Goal: Register for event/course

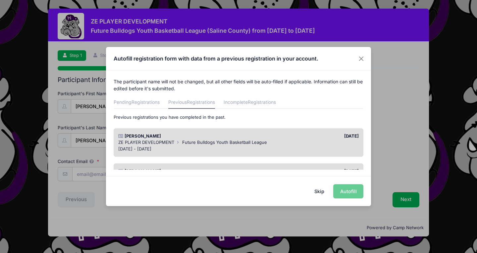
click at [321, 190] on button "Skip" at bounding box center [318, 191] width 23 height 14
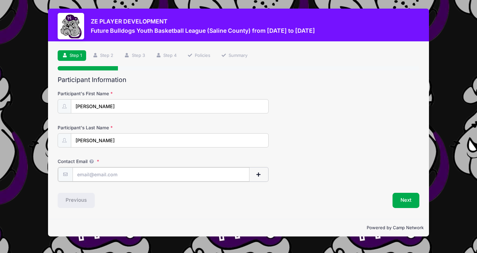
click at [168, 172] on input "Contact Email" at bounding box center [160, 174] width 177 height 14
type input "[EMAIL_ADDRESS][DOMAIN_NAME]"
click at [410, 199] on button "Next" at bounding box center [405, 199] width 27 height 15
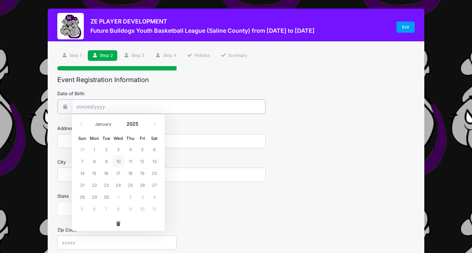
click at [93, 103] on input "Date of Birth" at bounding box center [168, 107] width 193 height 14
click at [84, 124] on span at bounding box center [81, 124] width 11 height 11
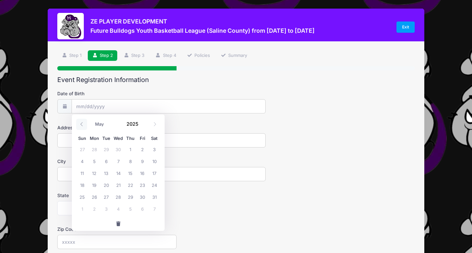
click at [84, 124] on span at bounding box center [81, 124] width 11 height 11
select select "0"
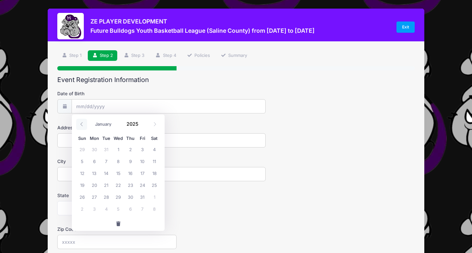
click at [84, 124] on span at bounding box center [81, 124] width 11 height 11
type input "2024"
click at [84, 124] on span at bounding box center [81, 124] width 11 height 11
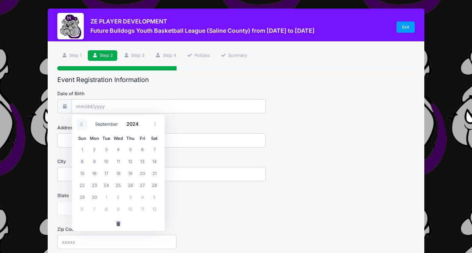
click at [84, 124] on span at bounding box center [81, 124] width 11 height 11
select select "6"
drag, startPoint x: 117, startPoint y: 99, endPoint x: 116, endPoint y: 107, distance: 8.3
click at [116, 107] on div "Date of Birth" at bounding box center [235, 101] width 357 height 23
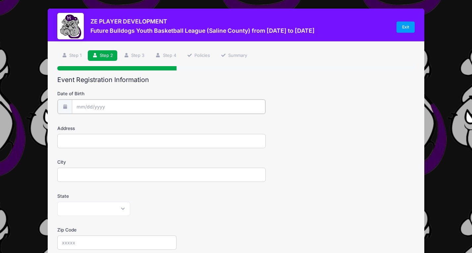
type input "2025"
click at [116, 107] on input "Date of Birth" at bounding box center [168, 107] width 193 height 14
click at [82, 124] on icon at bounding box center [81, 124] width 4 height 4
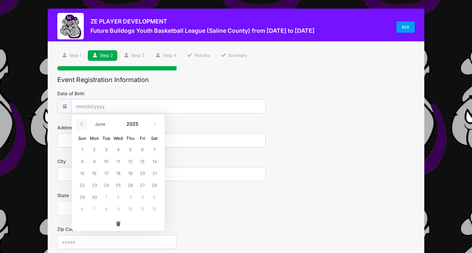
click at [82, 124] on icon at bounding box center [81, 124] width 4 height 4
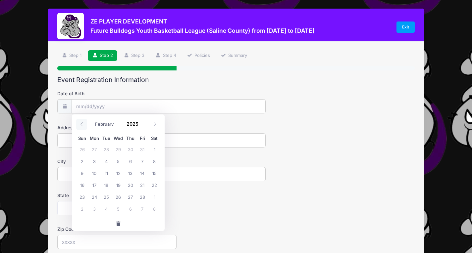
select select "0"
click at [82, 124] on icon at bounding box center [81, 124] width 4 height 4
type input "2024"
click at [82, 124] on icon at bounding box center [81, 124] width 4 height 4
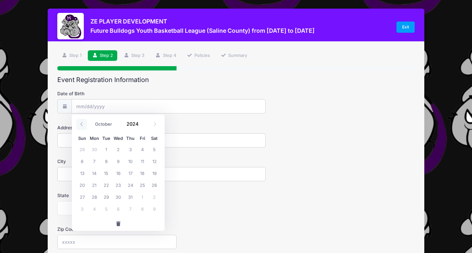
click at [82, 124] on icon at bounding box center [81, 124] width 4 height 4
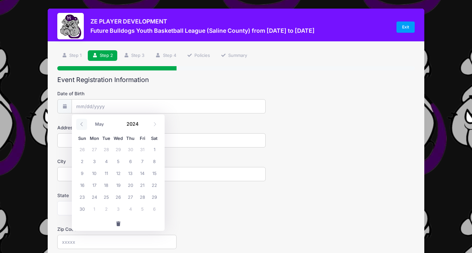
click at [82, 124] on icon at bounding box center [81, 124] width 4 height 4
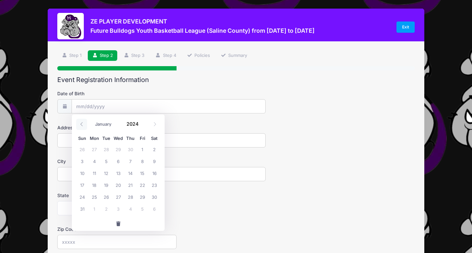
select select "11"
type input "2023"
click at [82, 124] on icon at bounding box center [81, 124] width 4 height 4
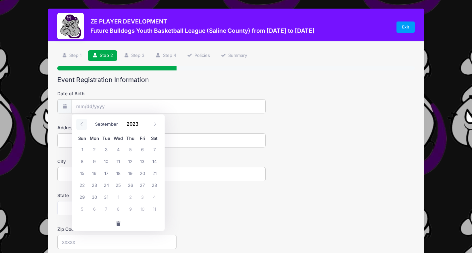
click at [82, 124] on icon at bounding box center [81, 124] width 4 height 4
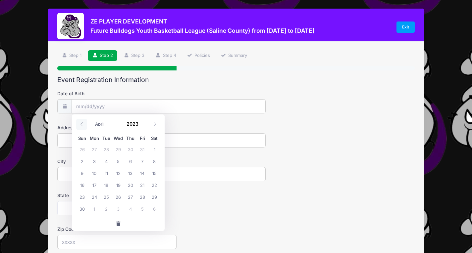
click at [82, 124] on icon at bounding box center [81, 124] width 4 height 4
select select "0"
click at [82, 124] on icon at bounding box center [81, 124] width 4 height 4
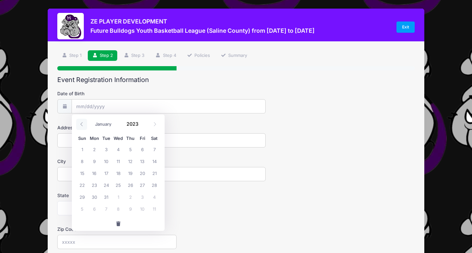
type input "2022"
click at [82, 124] on icon at bounding box center [81, 124] width 4 height 4
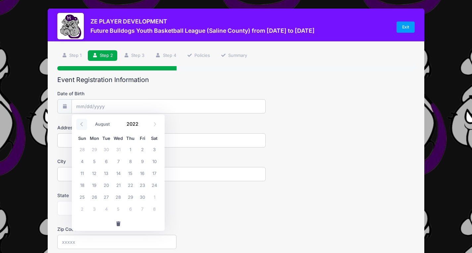
click at [82, 124] on icon at bounding box center [81, 124] width 4 height 4
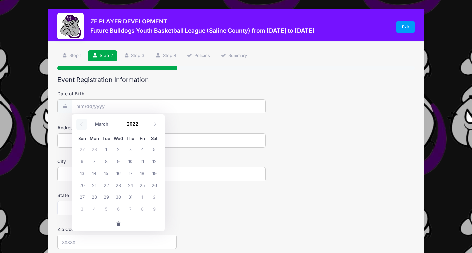
click at [82, 124] on icon at bounding box center [81, 124] width 4 height 4
select select "0"
click at [82, 124] on icon at bounding box center [81, 124] width 4 height 4
type input "2021"
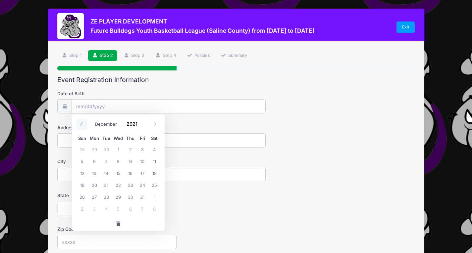
click at [82, 124] on icon at bounding box center [81, 124] width 4 height 4
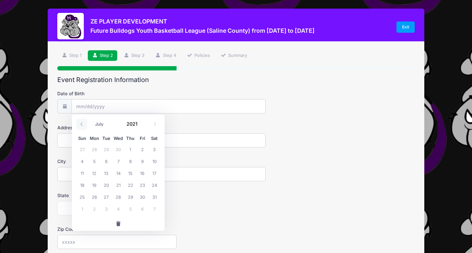
click at [82, 124] on icon at bounding box center [81, 124] width 4 height 4
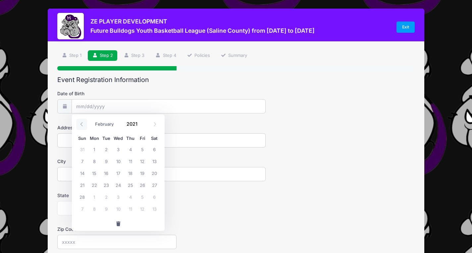
click at [82, 124] on icon at bounding box center [81, 124] width 4 height 4
select select "0"
click at [82, 124] on icon at bounding box center [81, 124] width 4 height 4
type input "2020"
click at [82, 124] on icon at bounding box center [81, 124] width 4 height 4
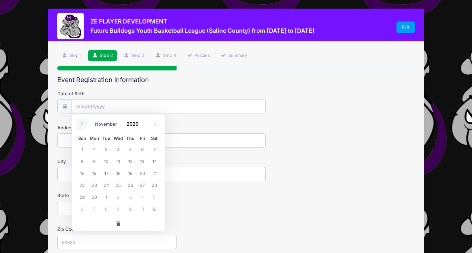
click at [82, 124] on icon at bounding box center [81, 124] width 4 height 4
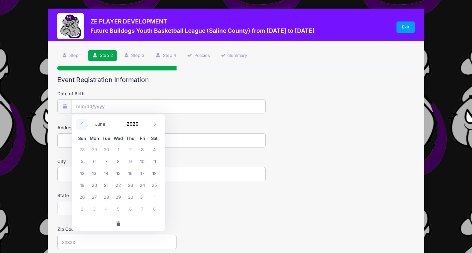
click at [82, 124] on icon at bounding box center [81, 124] width 4 height 4
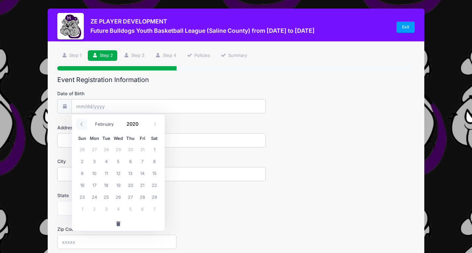
select select "0"
click at [82, 124] on icon at bounding box center [81, 124] width 4 height 4
type input "2019"
click at [82, 124] on icon at bounding box center [81, 124] width 4 height 4
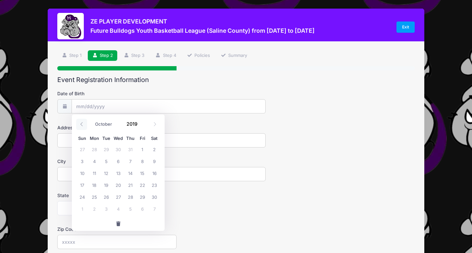
click at [82, 124] on icon at bounding box center [81, 124] width 4 height 4
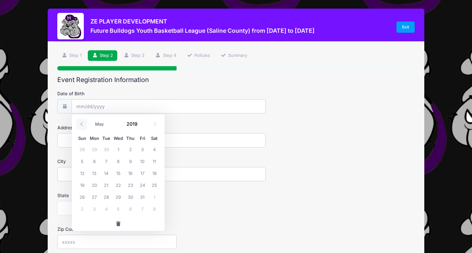
click at [82, 124] on icon at bounding box center [81, 124] width 4 height 4
select select "0"
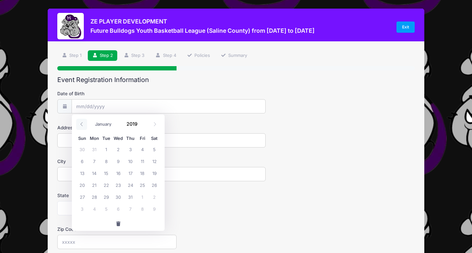
click at [82, 124] on icon at bounding box center [81, 124] width 4 height 4
type input "2018"
click at [82, 124] on icon at bounding box center [81, 124] width 4 height 4
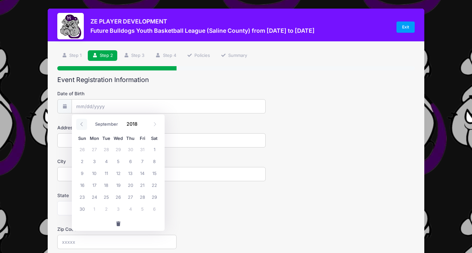
click at [82, 124] on icon at bounding box center [81, 124] width 4 height 4
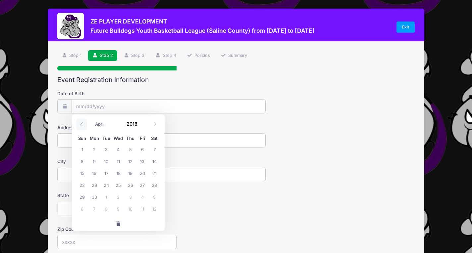
click at [82, 124] on icon at bounding box center [81, 124] width 4 height 4
select select "0"
click at [82, 124] on icon at bounding box center [81, 124] width 4 height 4
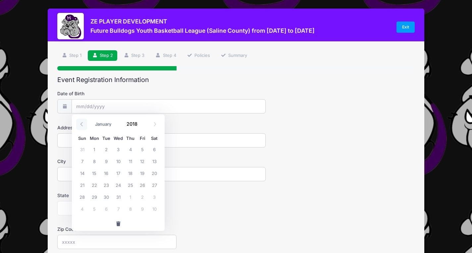
type input "2017"
click at [82, 124] on icon at bounding box center [81, 124] width 4 height 4
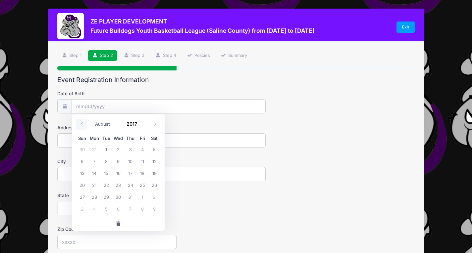
click at [82, 124] on icon at bounding box center [81, 124] width 4 height 4
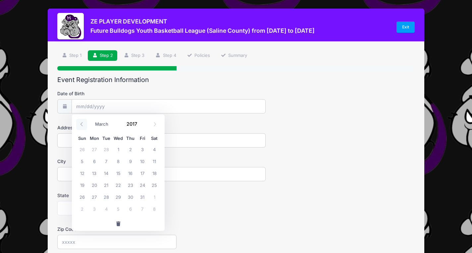
click at [82, 124] on icon at bounding box center [81, 124] width 4 height 4
select select "0"
click at [82, 124] on icon at bounding box center [81, 124] width 4 height 4
type input "2016"
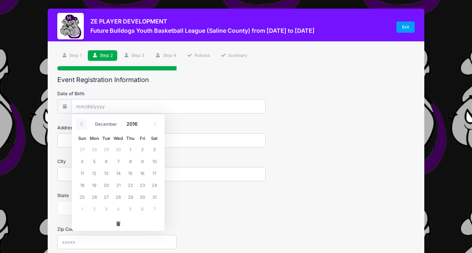
click at [82, 124] on icon at bounding box center [81, 124] width 4 height 4
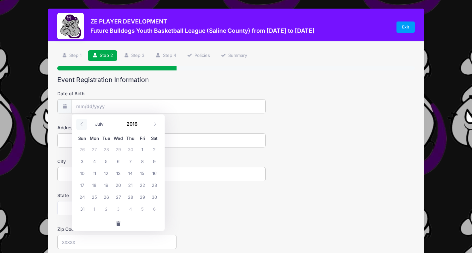
click at [82, 124] on icon at bounding box center [81, 124] width 4 height 4
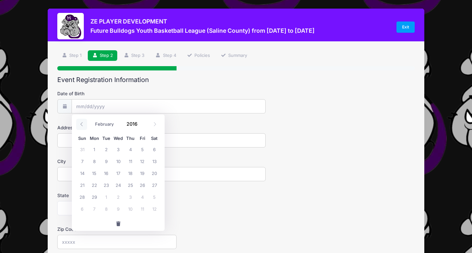
click at [82, 124] on icon at bounding box center [81, 124] width 4 height 4
select select "0"
click at [82, 124] on icon at bounding box center [81, 124] width 4 height 4
type input "2015"
click at [82, 124] on icon at bounding box center [81, 124] width 4 height 4
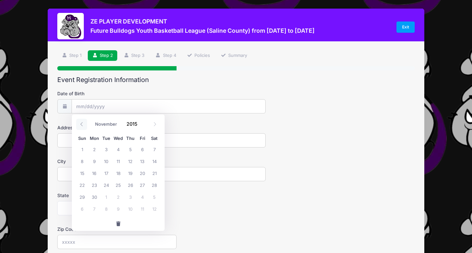
click at [82, 124] on icon at bounding box center [81, 124] width 4 height 4
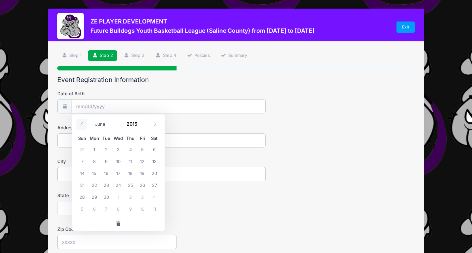
click at [82, 124] on icon at bounding box center [81, 124] width 4 height 4
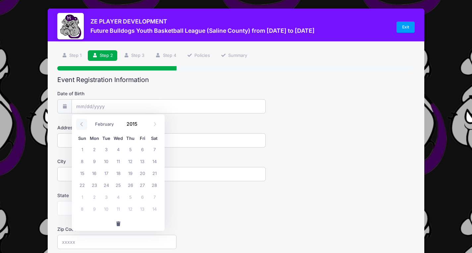
select select "0"
click at [82, 124] on icon at bounding box center [81, 124] width 4 height 4
type input "2014"
click at [82, 124] on icon at bounding box center [81, 124] width 4 height 4
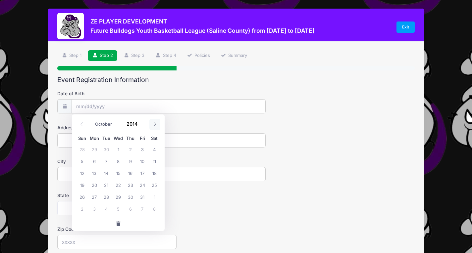
click at [154, 126] on icon at bounding box center [155, 124] width 4 height 4
select select "11"
click at [120, 172] on span "17" at bounding box center [118, 173] width 12 height 12
type input "[DATE]"
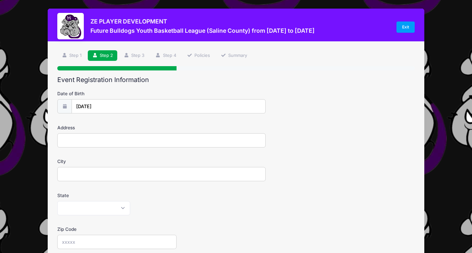
click at [101, 142] on input "Address" at bounding box center [161, 140] width 208 height 14
type input "[STREET_ADDRESS]"
type input "[GEOGRAPHIC_DATA]"
select select "IL"
type input "62946"
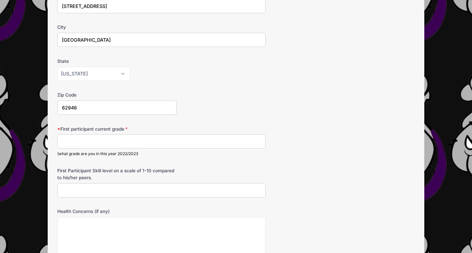
scroll to position [136, 0]
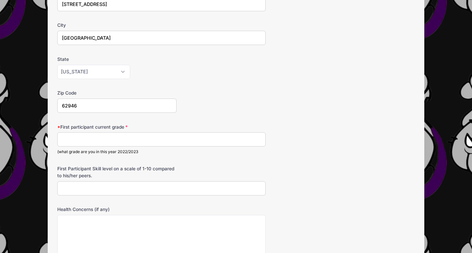
click at [110, 140] on input "First participant current grade" at bounding box center [161, 139] width 208 height 14
type input "5"
click at [110, 189] on input "First Participant Skill level on a scale of 1-10 compared to his/her peers." at bounding box center [161, 188] width 208 height 14
type input "4"
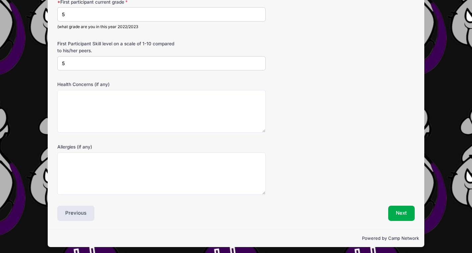
scroll to position [264, 0]
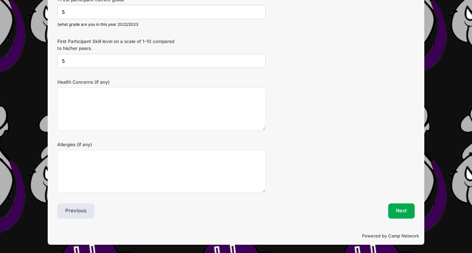
type input "5"
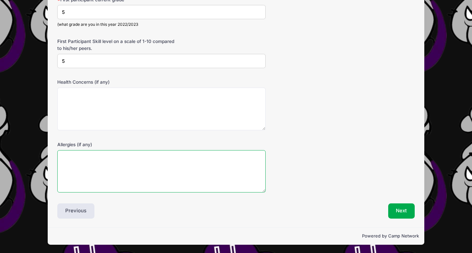
click at [108, 168] on textarea "Allergies (if any)" at bounding box center [161, 171] width 208 height 43
type textarea "Milk and Yogurt"
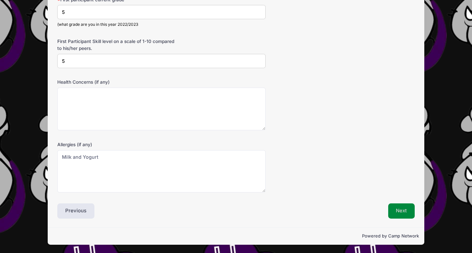
click at [399, 209] on button "Next" at bounding box center [401, 211] width 27 height 15
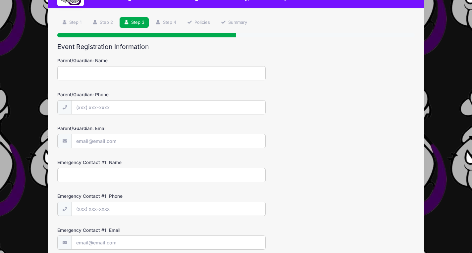
scroll to position [0, 0]
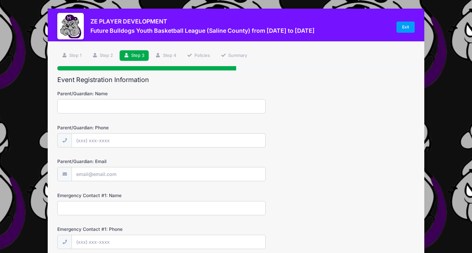
click at [119, 111] on input "Parent/Guardian: Name" at bounding box center [161, 106] width 208 height 14
type input "[PERSON_NAME]"
type input "[PHONE_NUMBER]"
type input "[EMAIL_ADDRESS][DOMAIN_NAME]"
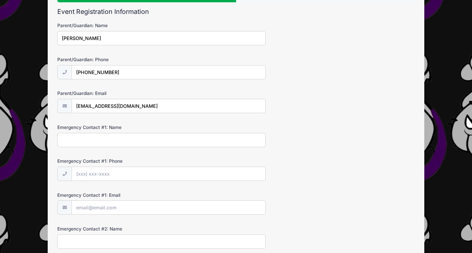
scroll to position [69, 0]
click at [115, 141] on input "Emergency Contact #1: Name" at bounding box center [161, 140] width 208 height 14
type input "[PERSON_NAME]"
type input "[PHONE_NUMBER]"
type input "[EMAIL_ADDRESS][DOMAIN_NAME]"
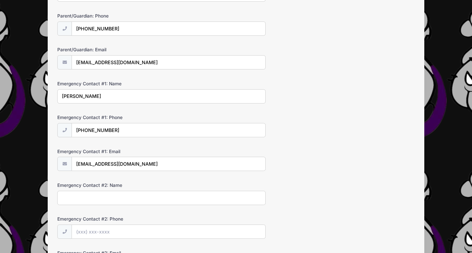
scroll to position [123, 0]
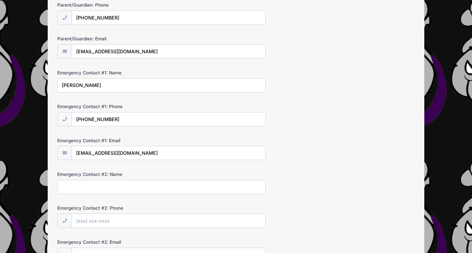
click at [120, 186] on input "Emergency Contact #2: Name" at bounding box center [161, 187] width 208 height 14
type input "[PERSON_NAME]"
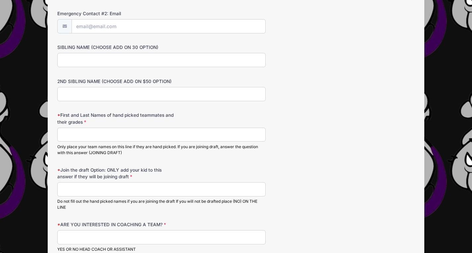
scroll to position [354, 0]
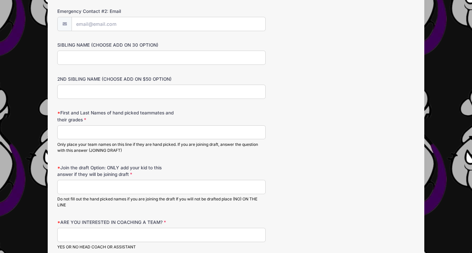
type input "[PHONE_NUMBER]"
click at [89, 132] on input "First and Last Names of hand picked teammates and their grades" at bounding box center [161, 132] width 208 height 14
type input "Joining Draft"
click at [96, 188] on input "Join the draft Option: ONLY add your kid to this answer if they will be joining…" at bounding box center [161, 187] width 208 height 14
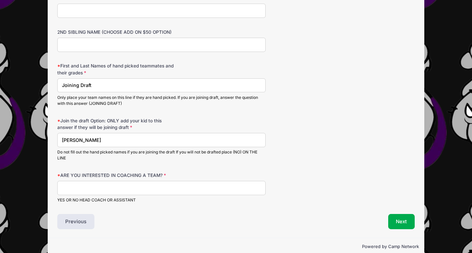
scroll to position [402, 0]
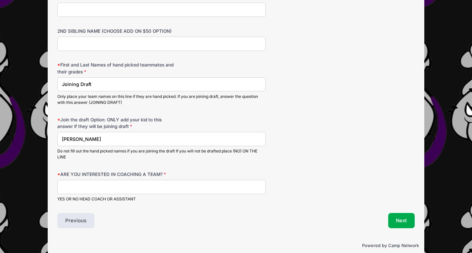
type input "[PERSON_NAME]"
click at [96, 191] on input "ARE YOU INTERESTED IN COACHING A TEAM?" at bounding box center [161, 187] width 208 height 14
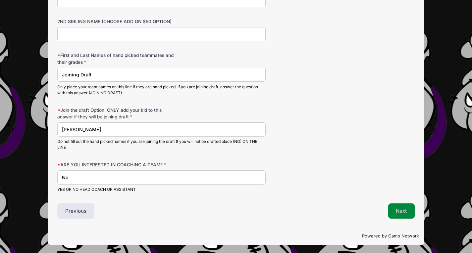
type input "No"
click at [401, 212] on button "Next" at bounding box center [401, 211] width 27 height 15
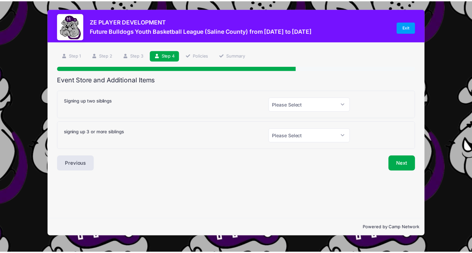
scroll to position [0, 0]
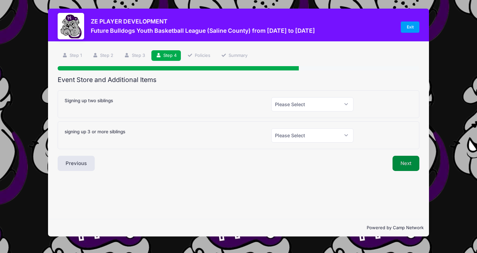
click at [407, 163] on button "Next" at bounding box center [405, 163] width 27 height 15
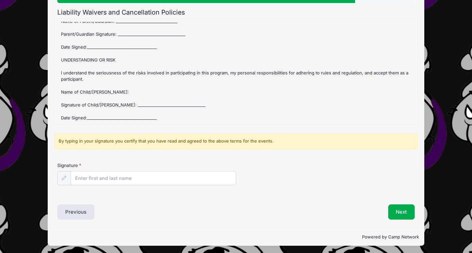
scroll to position [68, 0]
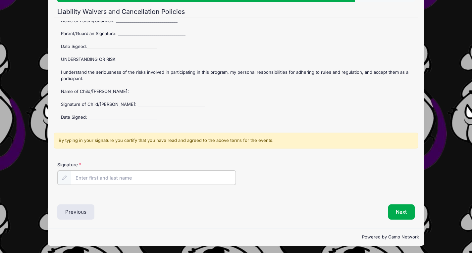
click at [111, 176] on input "Signature" at bounding box center [153, 178] width 165 height 14
type input "[PERSON_NAME]"
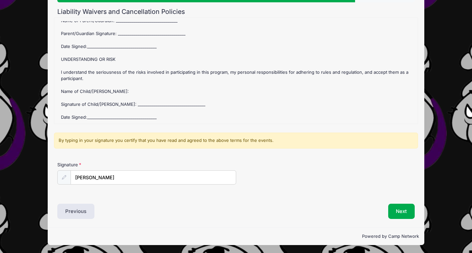
click at [262, 188] on div "Signature [PERSON_NAME]" at bounding box center [236, 179] width 364 height 34
click at [406, 207] on button "Next" at bounding box center [401, 211] width 27 height 15
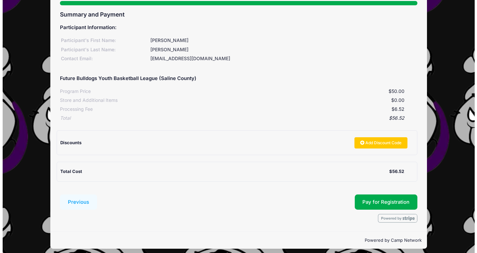
scroll to position [70, 0]
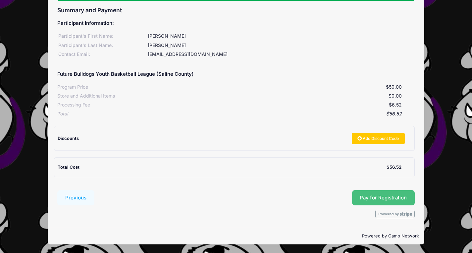
click at [406, 196] on button "Pay for Registration" at bounding box center [383, 197] width 63 height 15
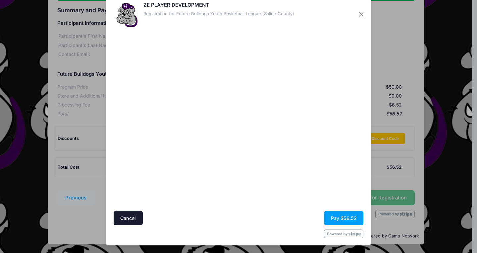
scroll to position [14, 0]
click at [343, 216] on button "Pay $56.52" at bounding box center [343, 218] width 39 height 14
